Goal: Complete application form

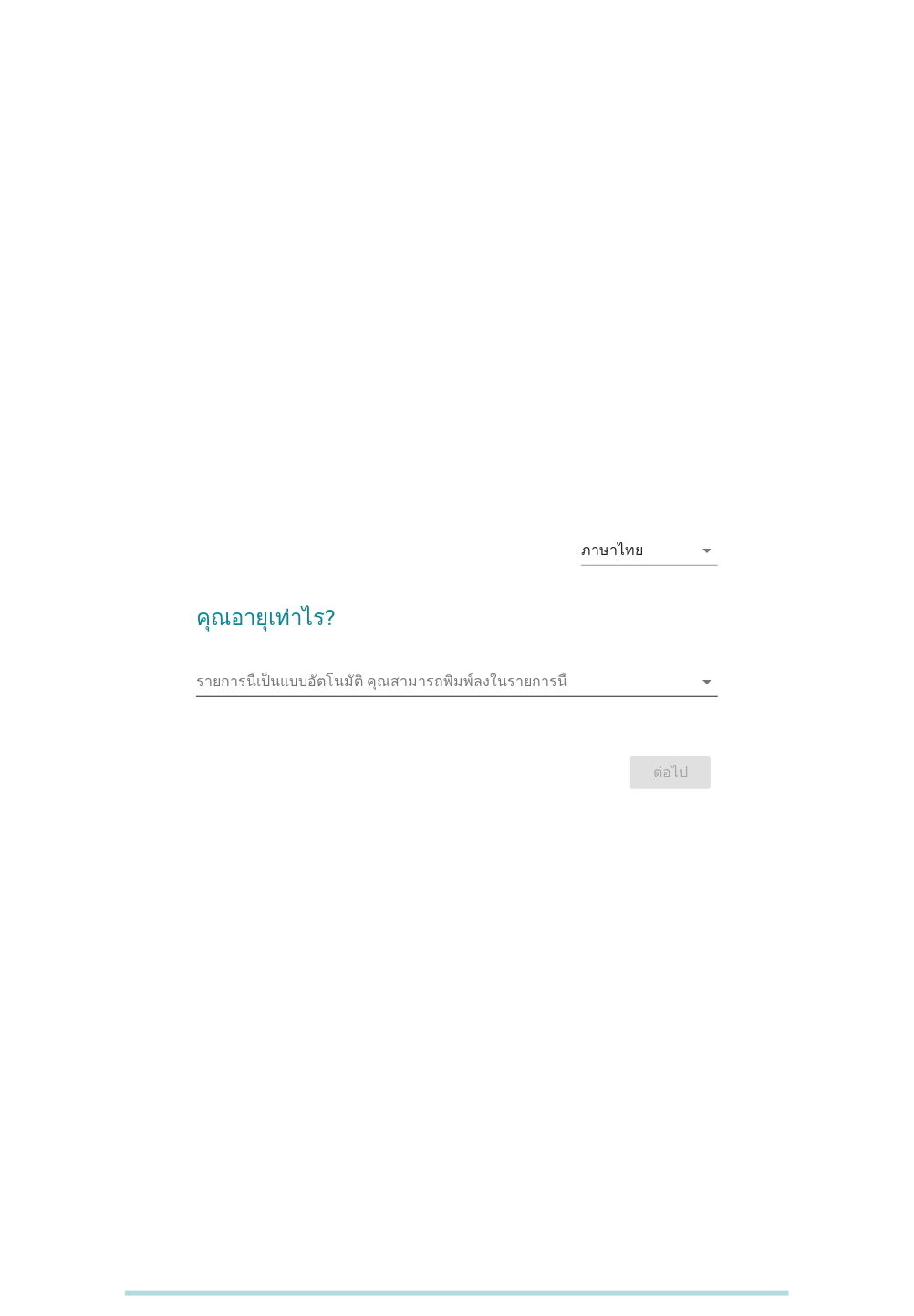
click at [197, 696] on input "รายการนี้เป็นแบบอัตโนมัติ คุณสามารถพิมพ์ลงในรายการนี้" at bounding box center [444, 682] width 496 height 29
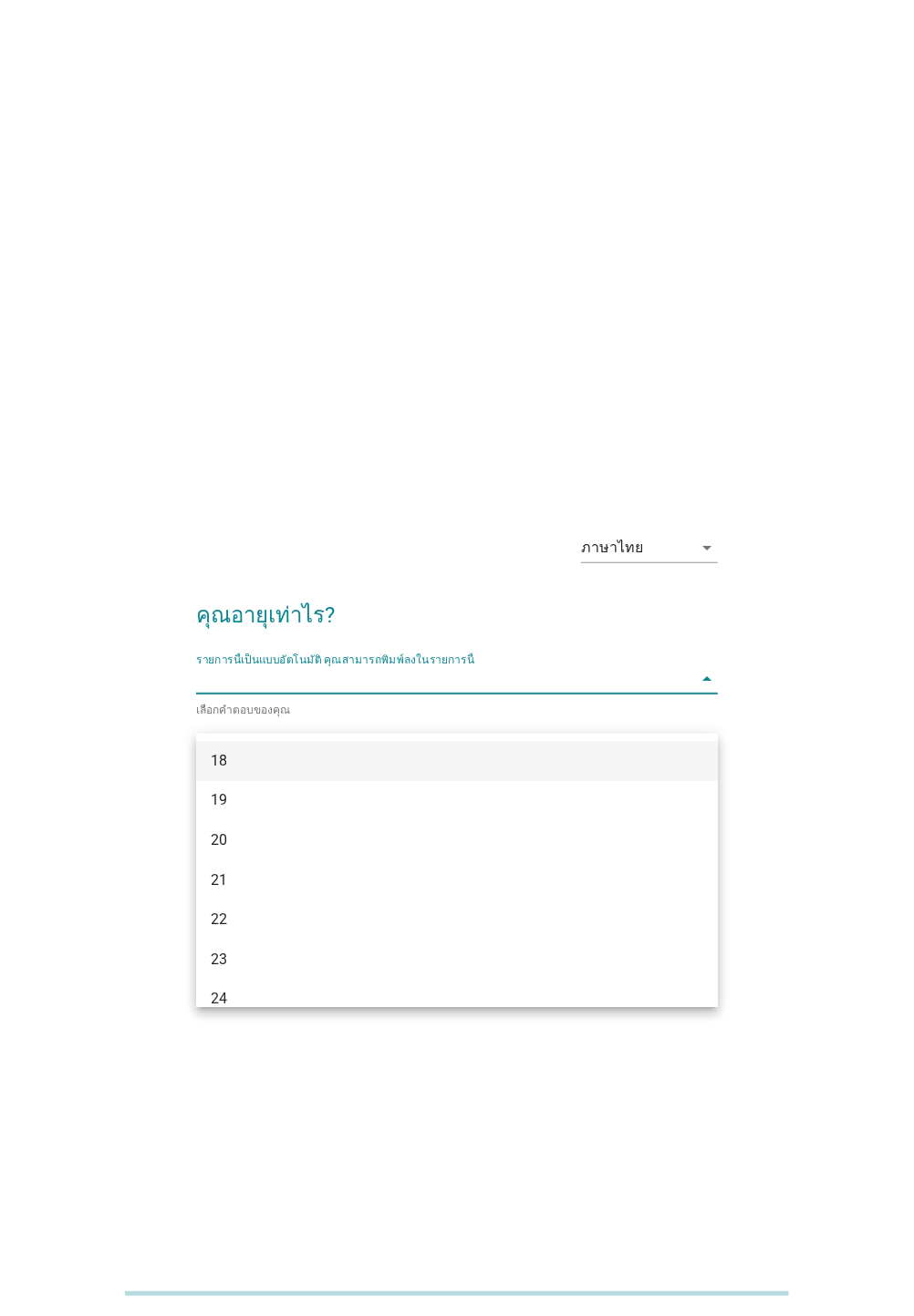
click at [209, 762] on div "18" at bounding box center [457, 761] width 522 height 40
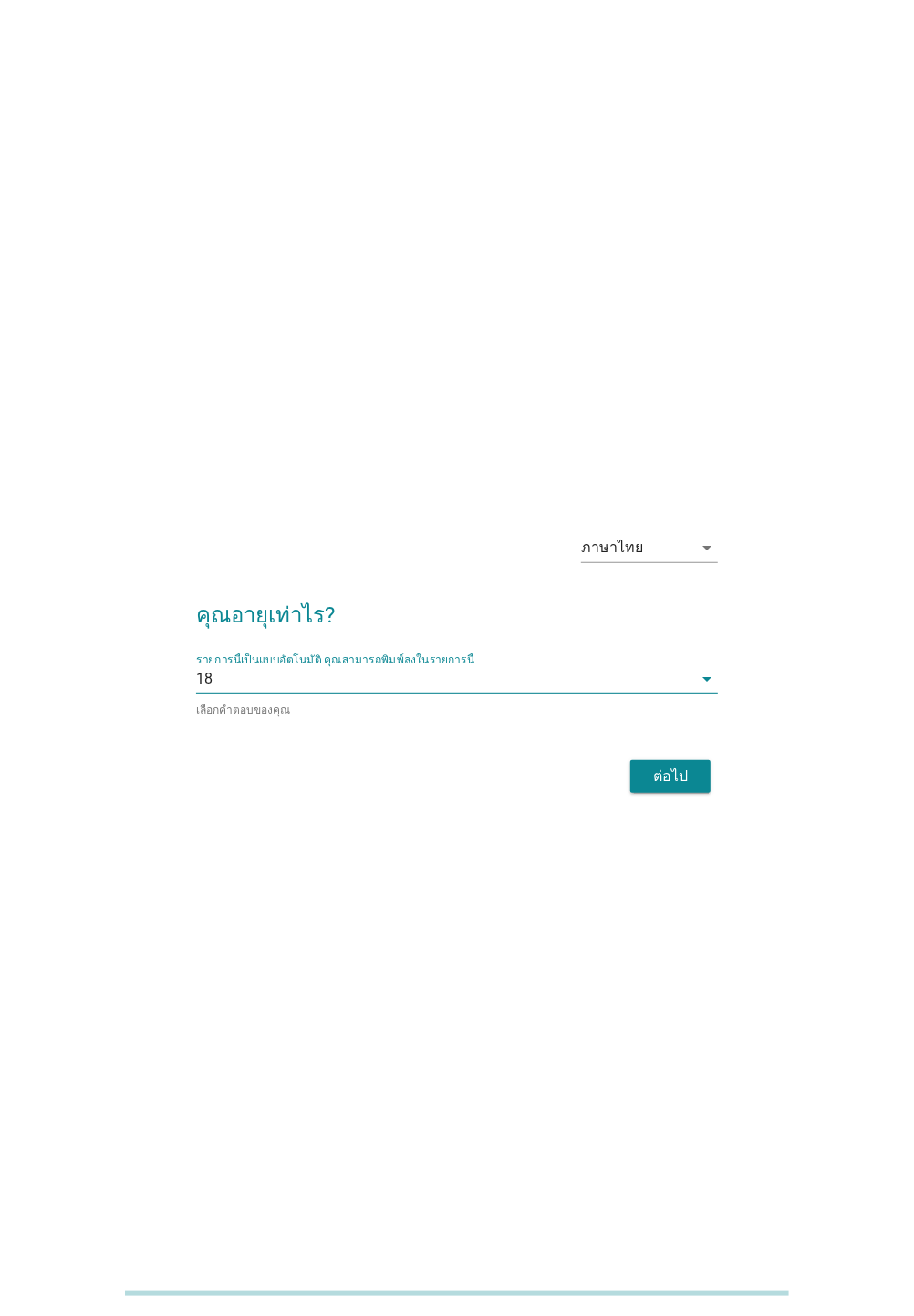
click at [672, 787] on div "ต่อไป" at bounding box center [669, 776] width 51 height 22
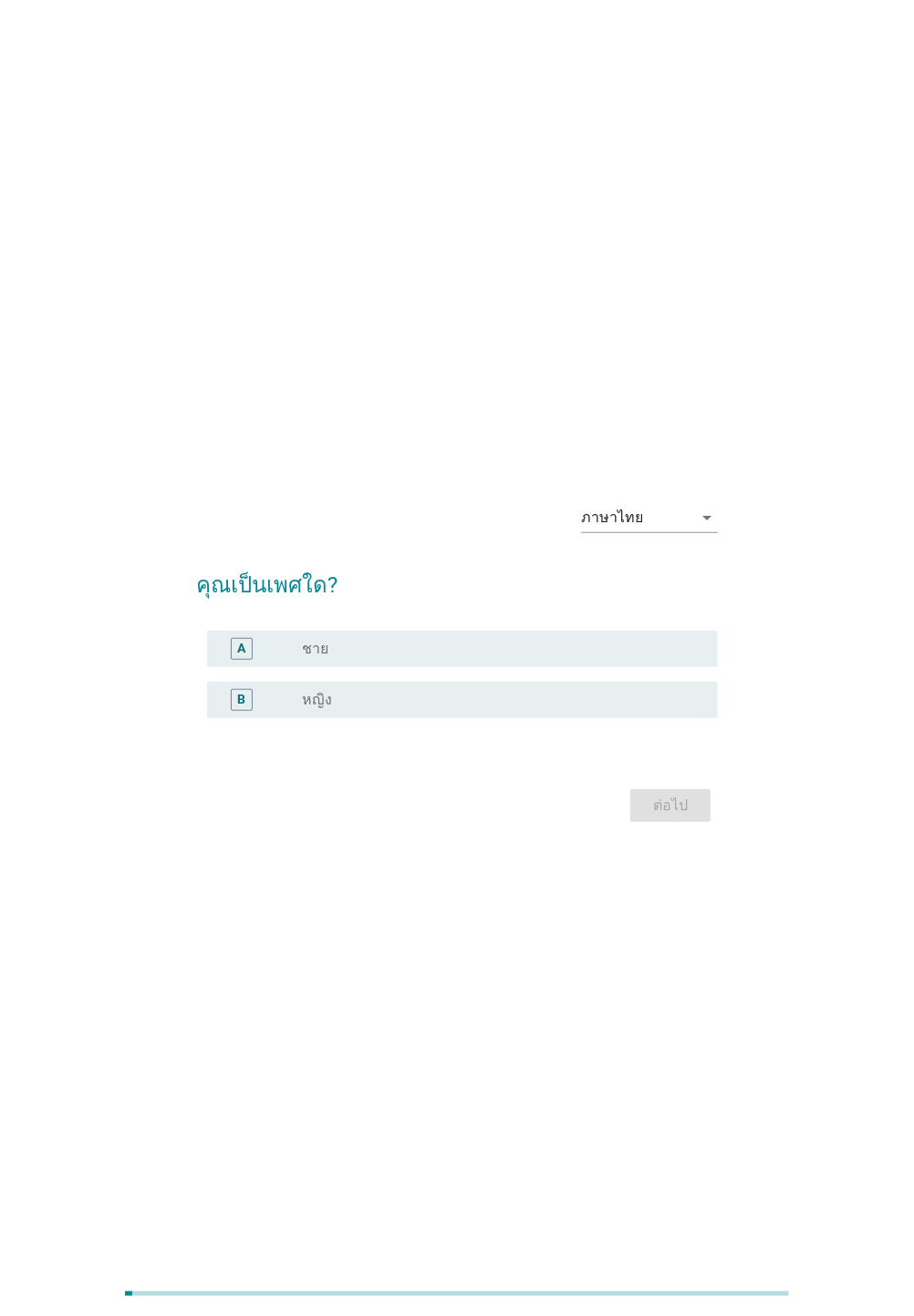
click at [233, 711] on div "B" at bounding box center [242, 700] width 22 height 22
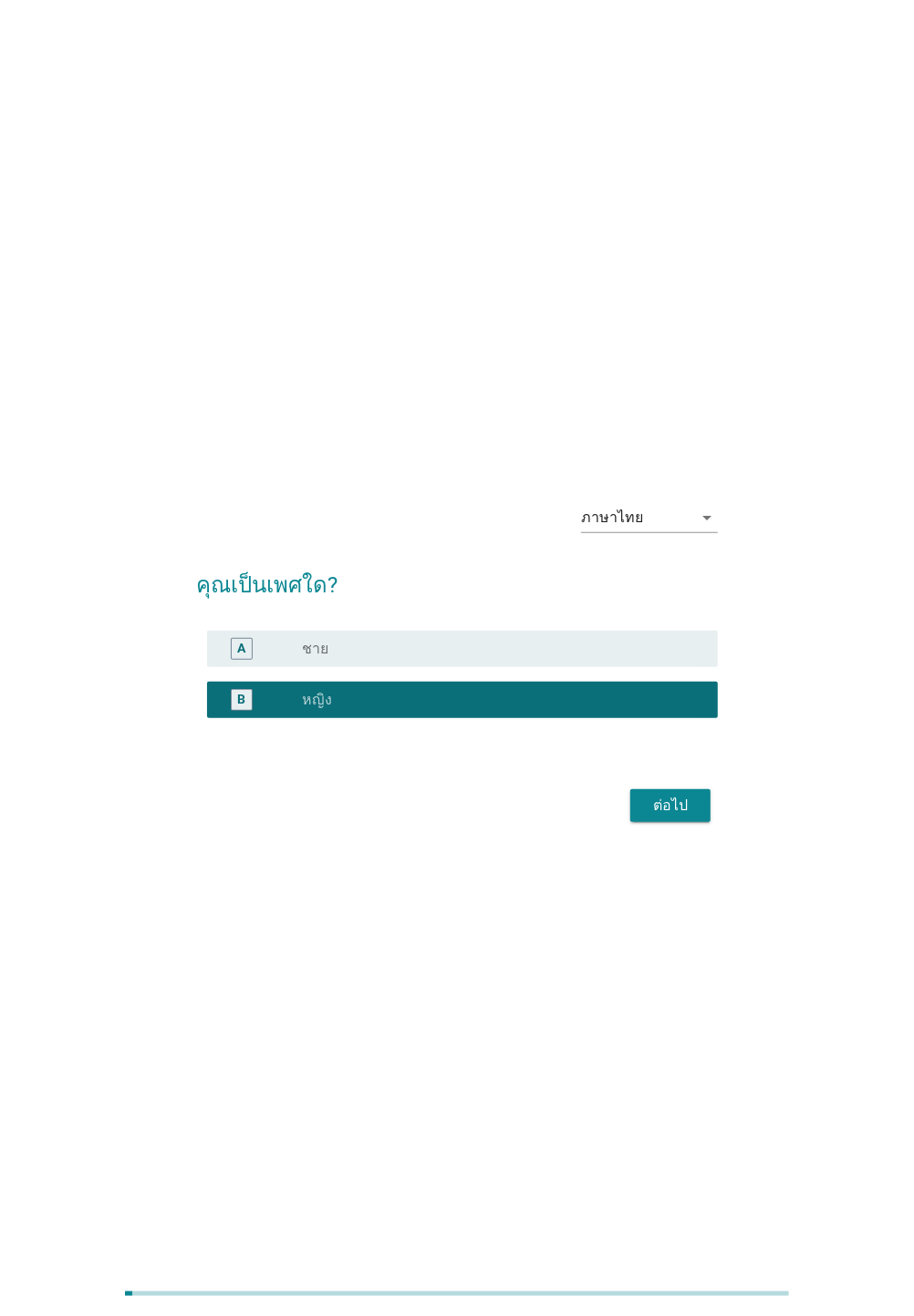
click at [658, 816] on div "ต่อไป" at bounding box center [669, 806] width 51 height 22
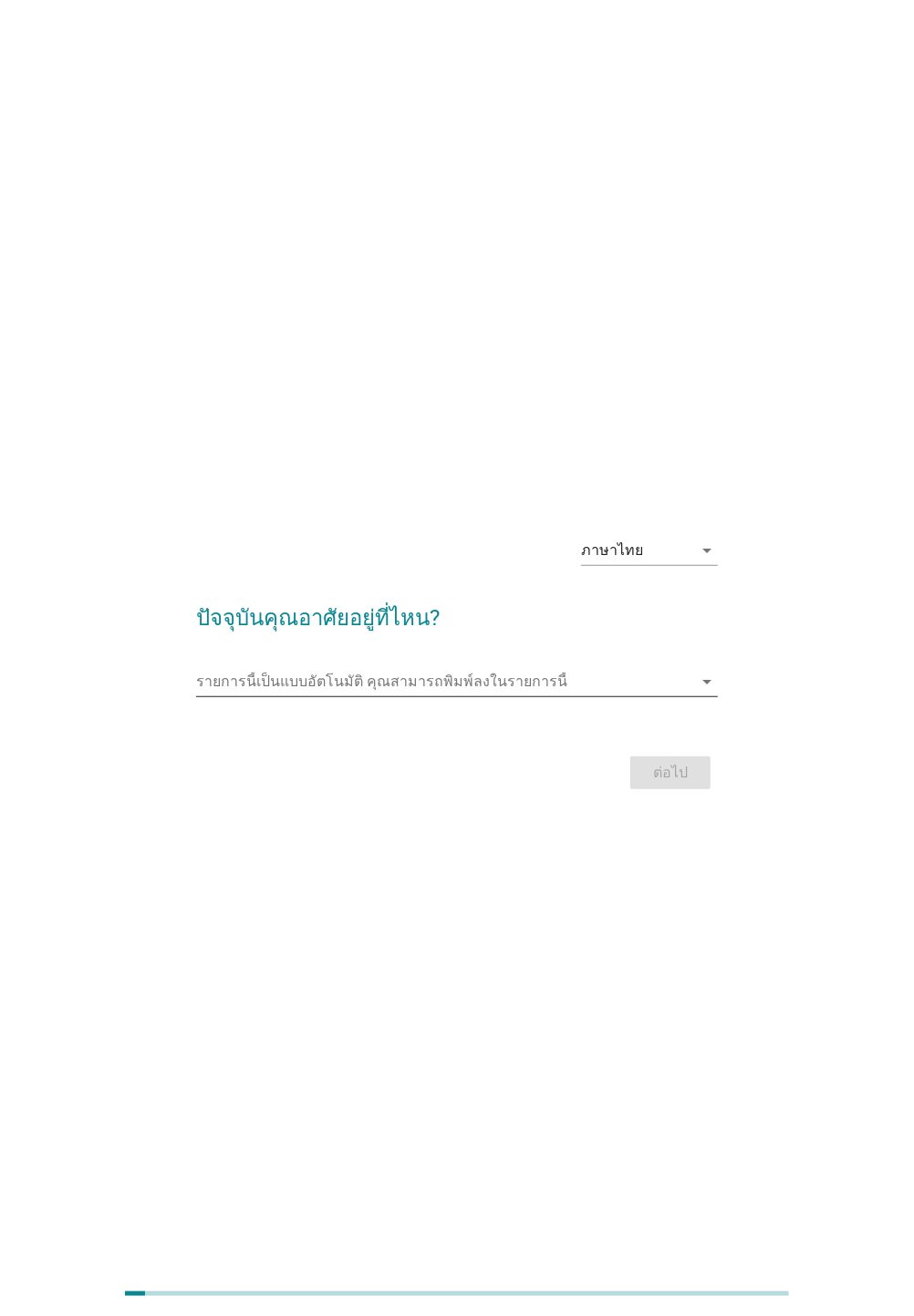
click at [213, 696] on input "รายการนี้เป็นแบบอัตโนมัติ คุณสามารถพิมพ์ลงในรายการนี้" at bounding box center [444, 682] width 496 height 29
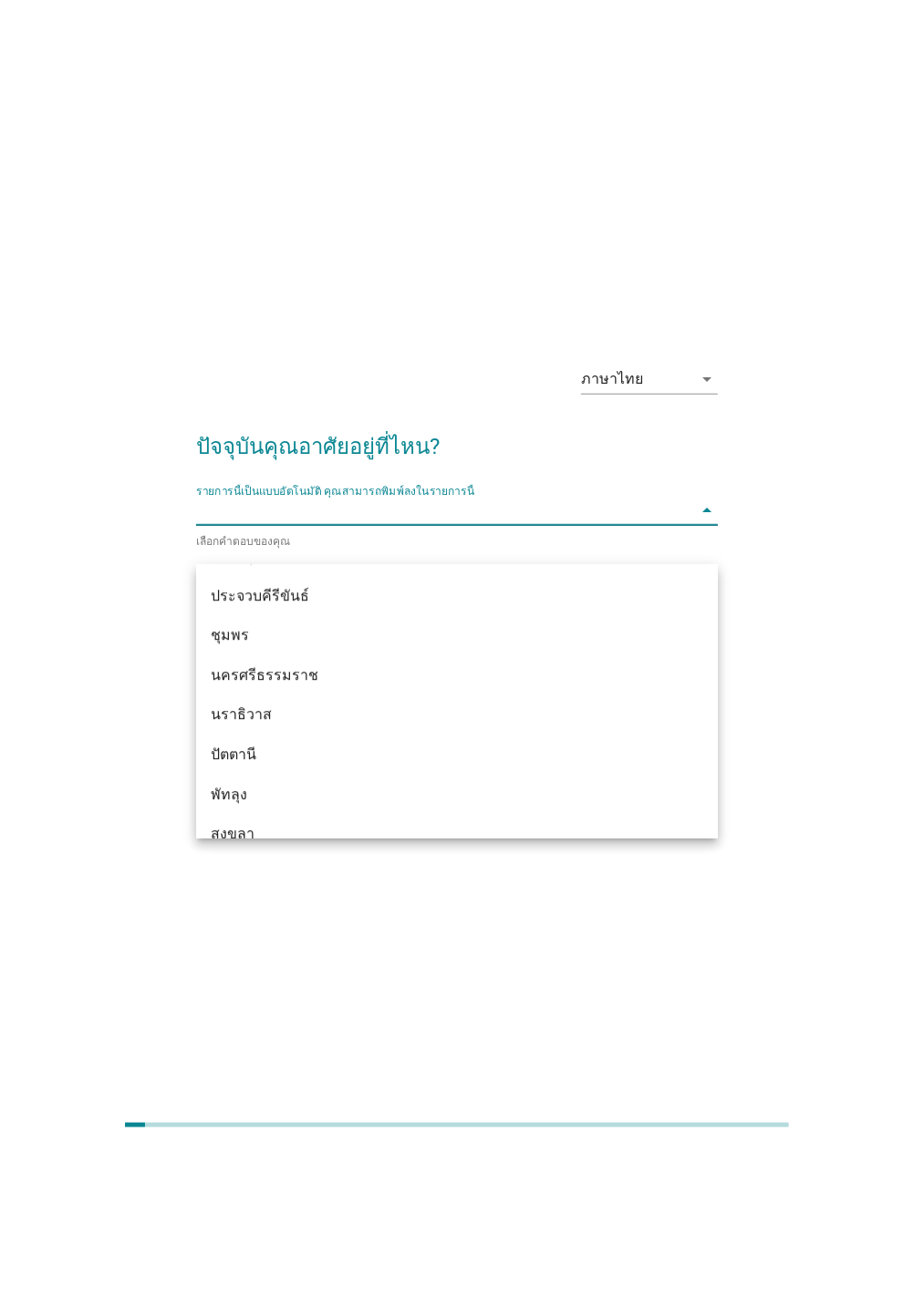
scroll to position [2462, 0]
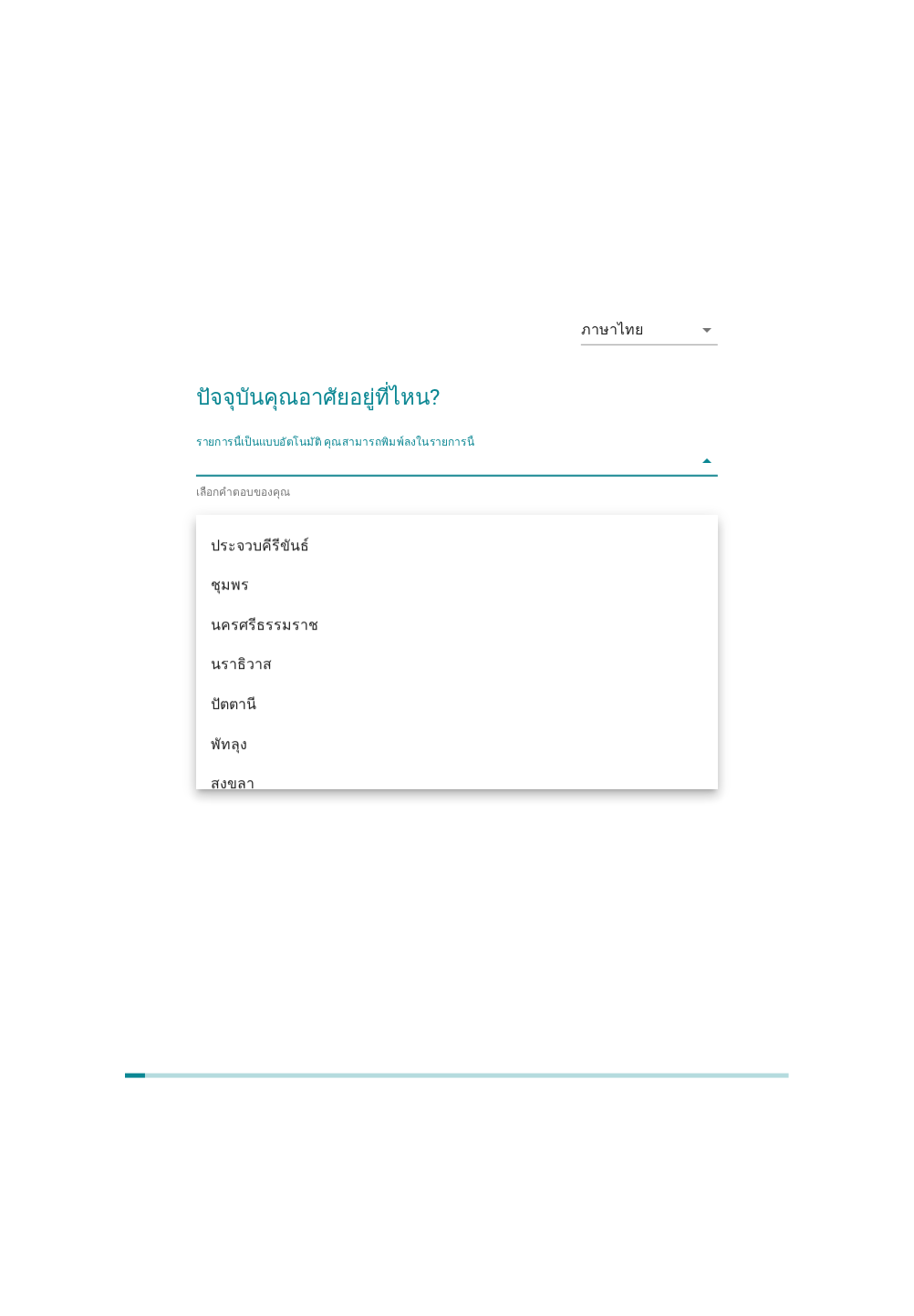
click at [102, 798] on div "ภาษาไทย arrow_drop_down ปัจจุบันคุณอาศัยอยู่ที่ไหน? รายการนี้เป็นแบบอัตโนมัติ […" at bounding box center [457, 658] width 826 height 309
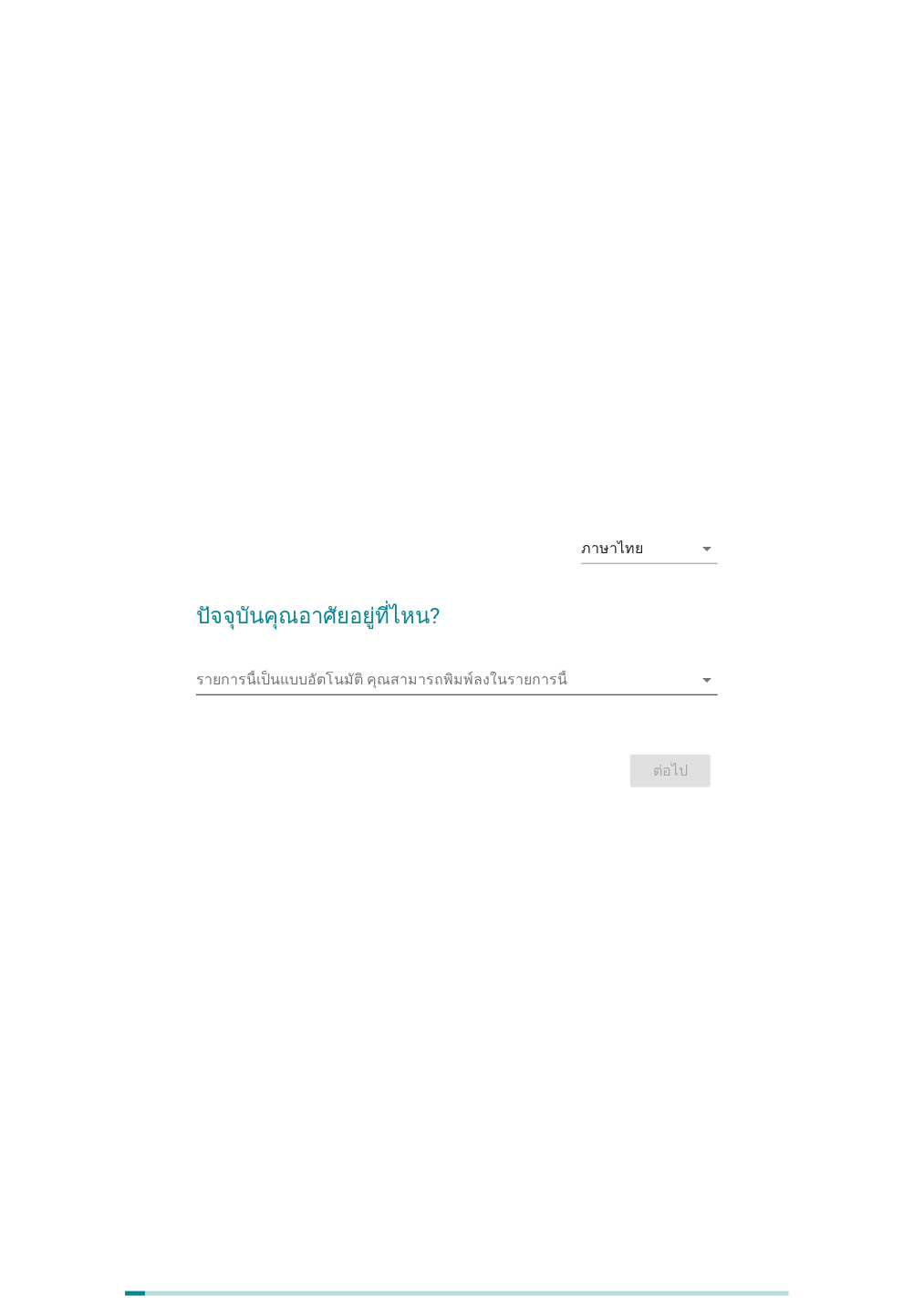
click at [224, 695] on div "รายการนี้เป็นแบบอัตโนมัติ [PERSON_NAME]พิมพ์ลงในรายการนี้ arrow_drop_down" at bounding box center [457, 680] width 522 height 29
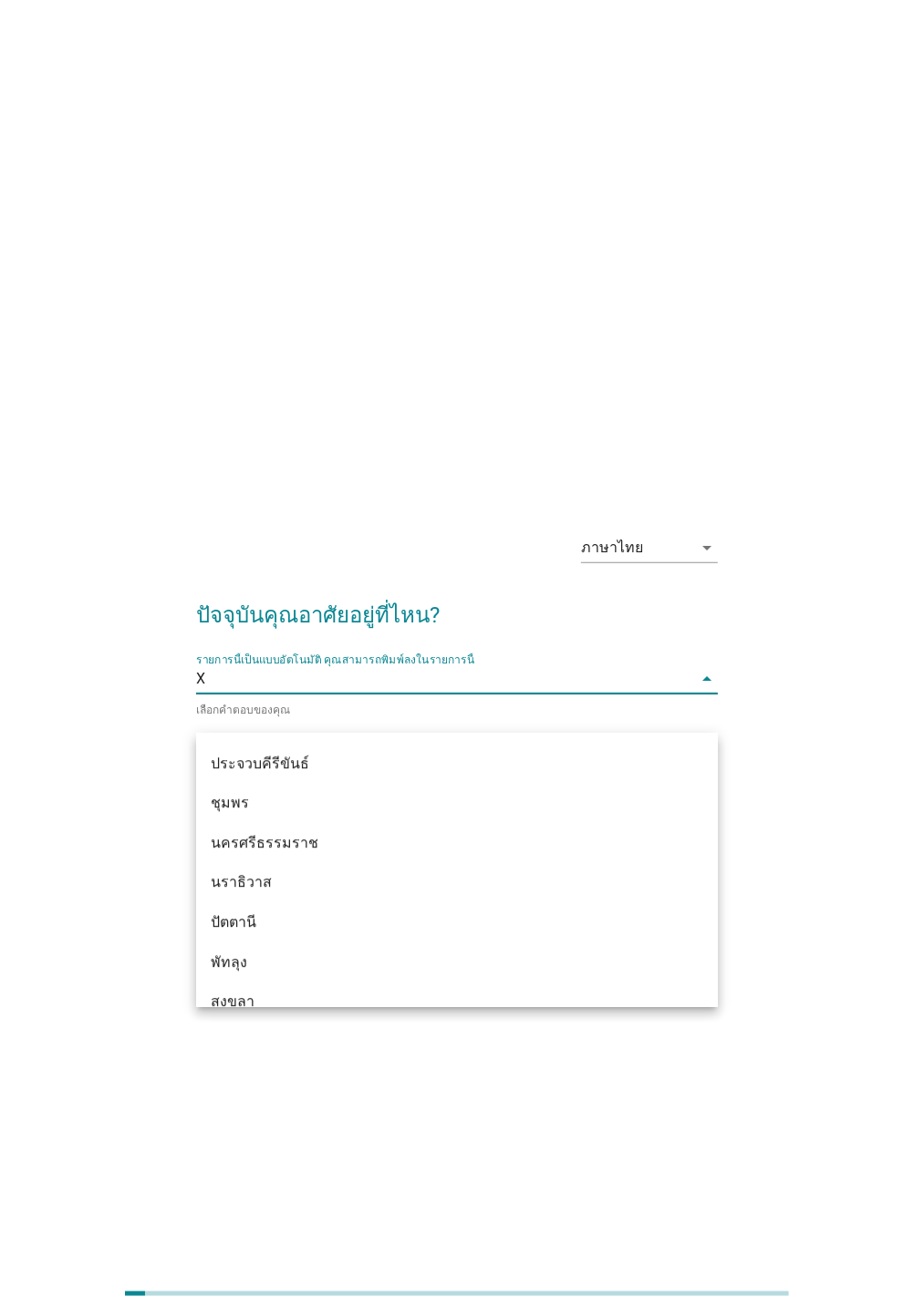
scroll to position [0, 0]
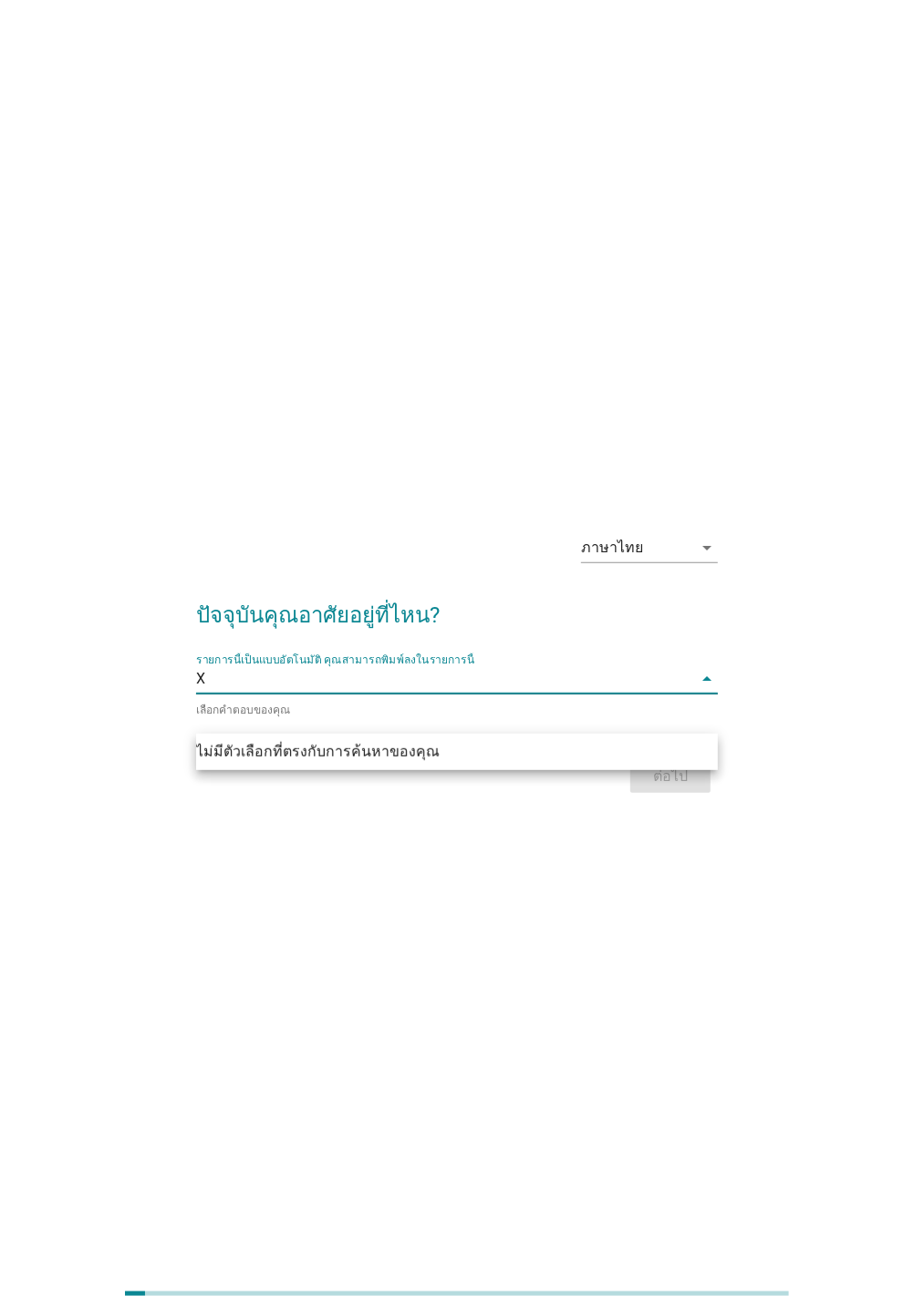
type input "X"
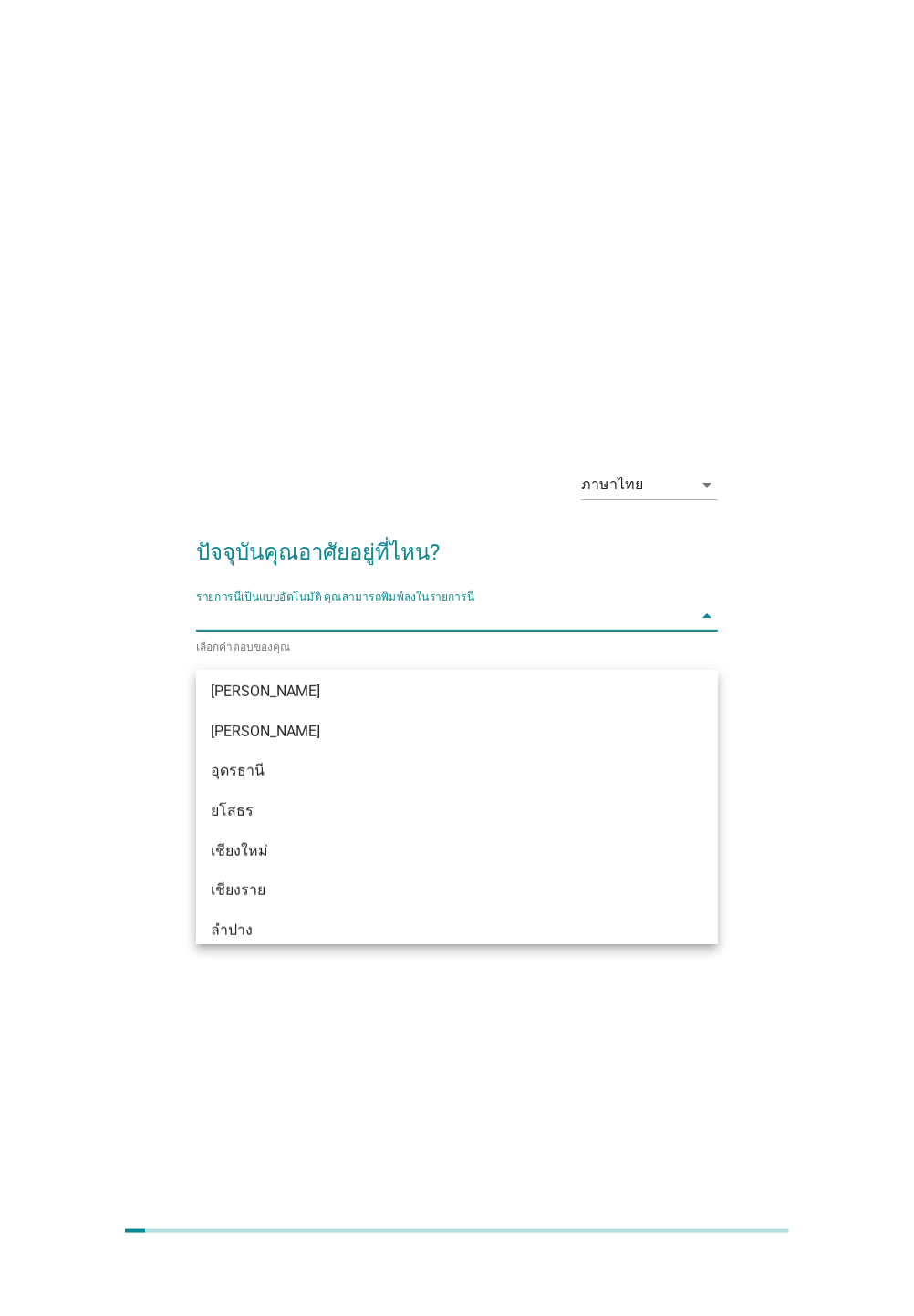
scroll to position [633, 0]
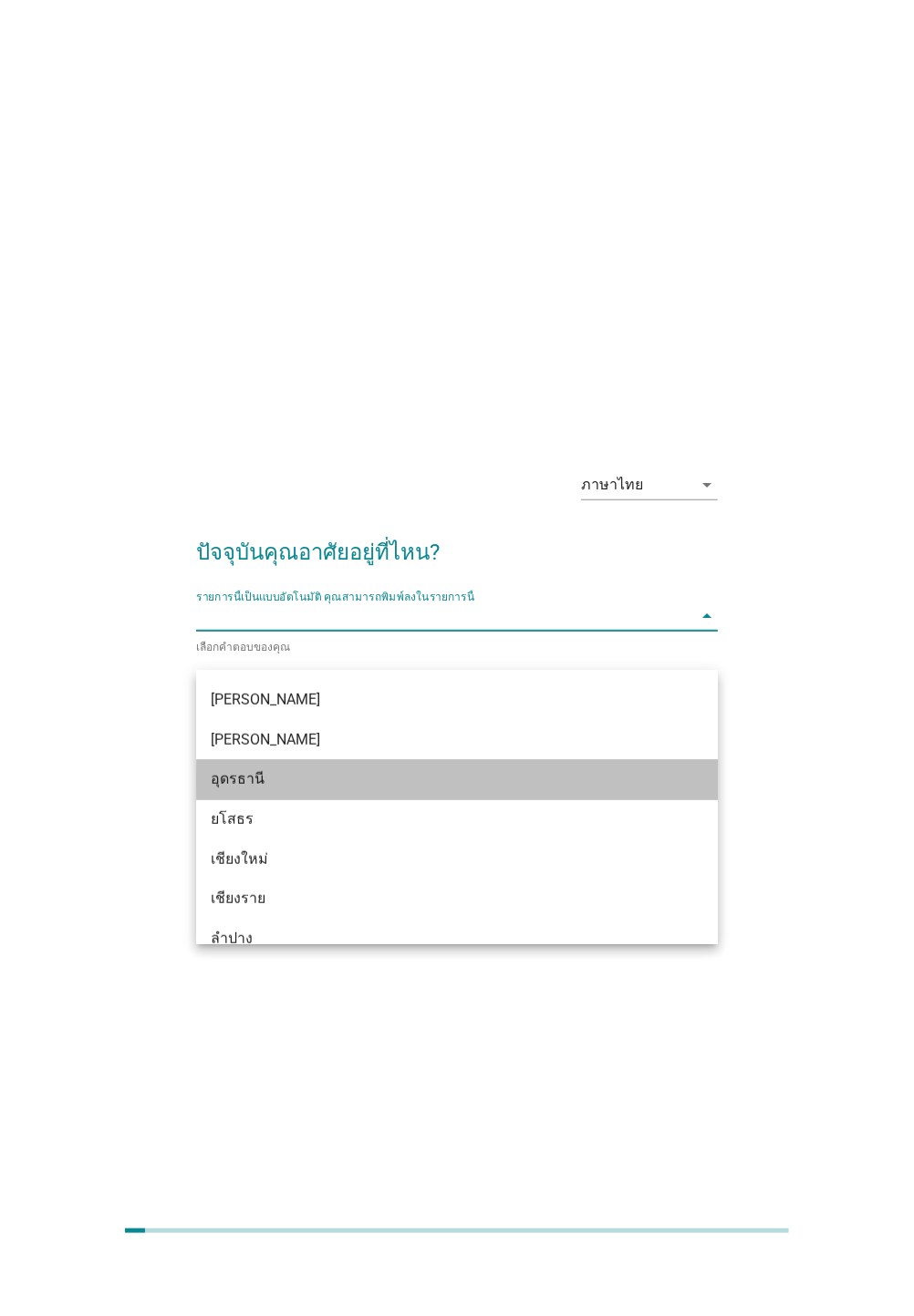
click at [223, 849] on div "อุดรธานี" at bounding box center [436, 842] width 452 height 22
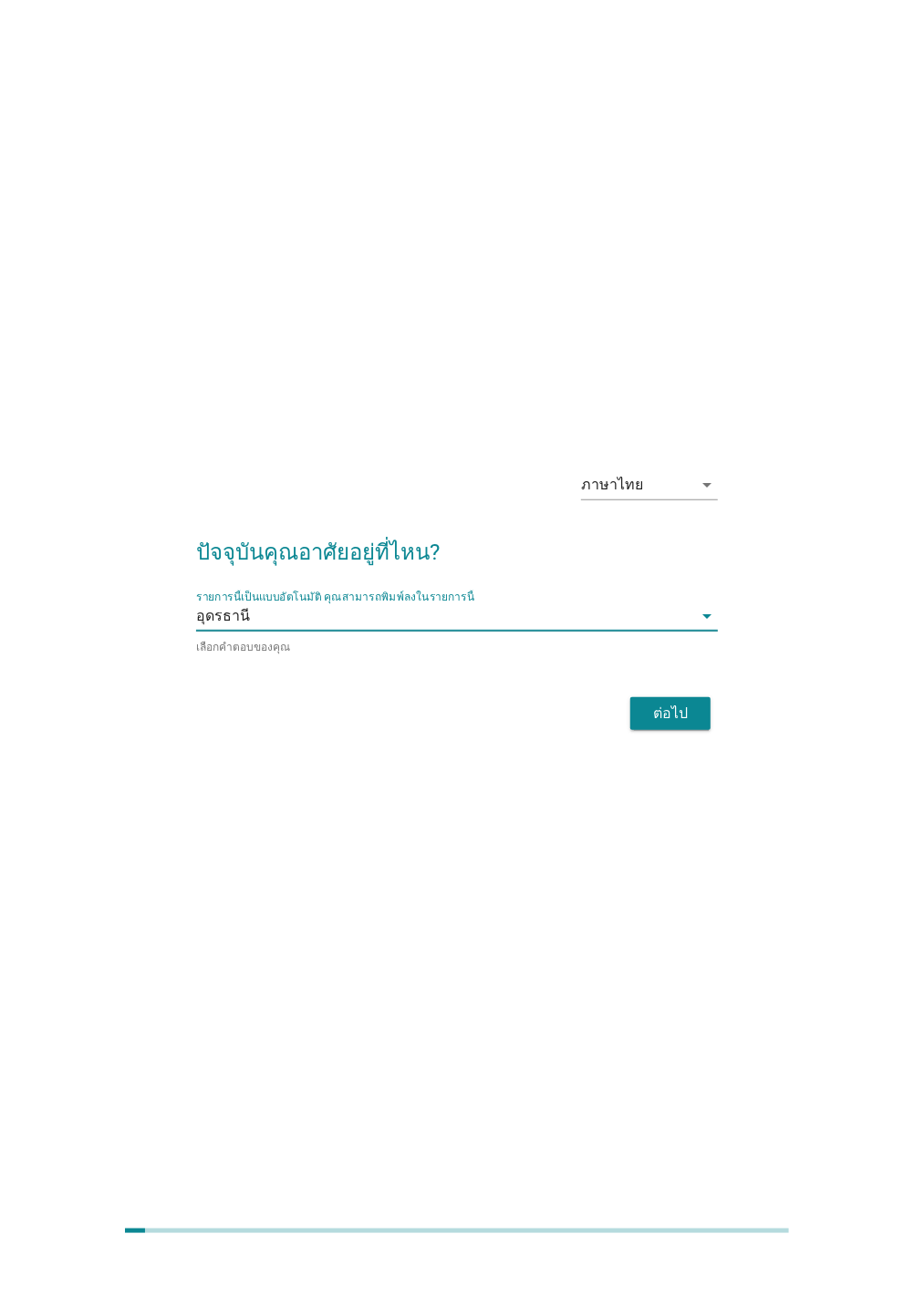
click at [668, 787] on div "ต่อไป" at bounding box center [669, 776] width 51 height 22
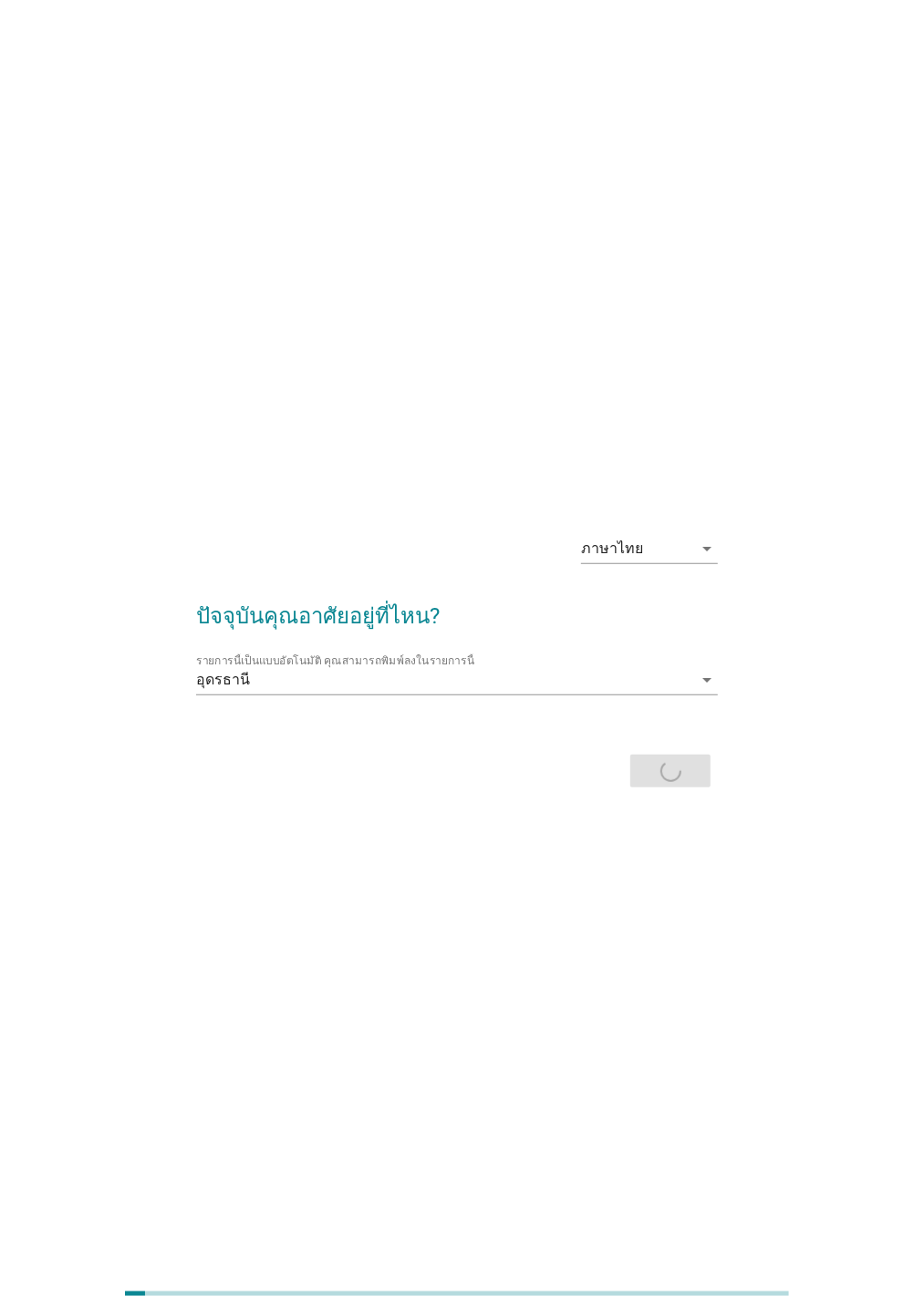
scroll to position [0, 0]
